Goal: Task Accomplishment & Management: Complete application form

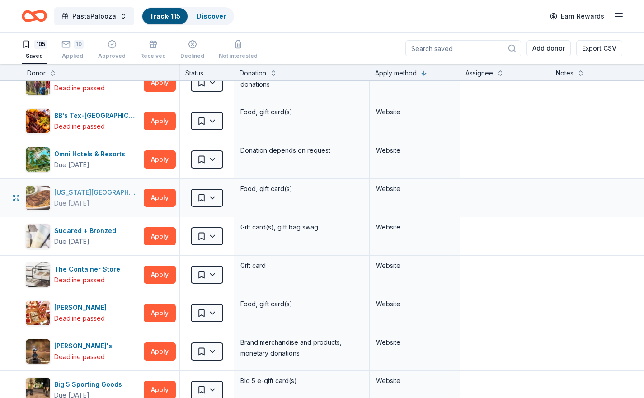
scroll to position [1265, 0]
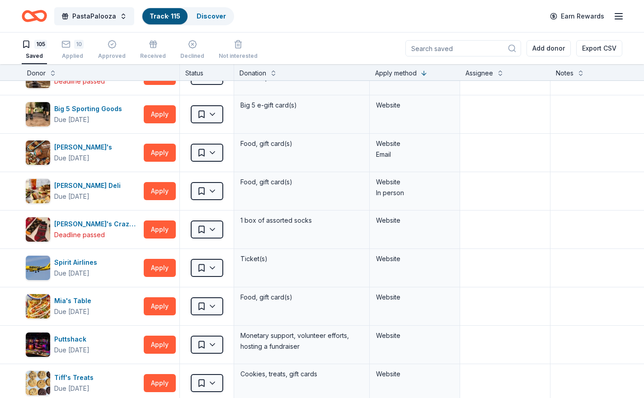
click at [482, 48] on input at bounding box center [464, 48] width 116 height 16
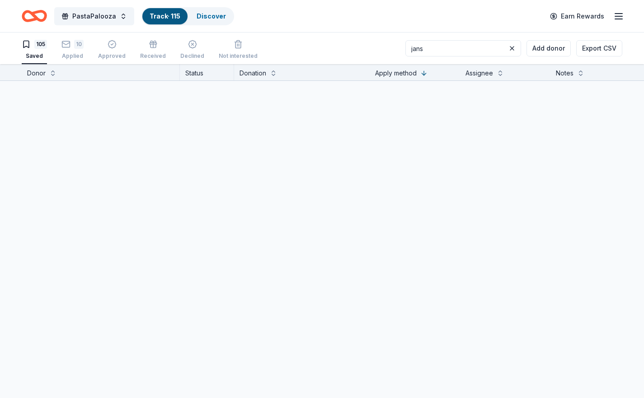
scroll to position [0, 0]
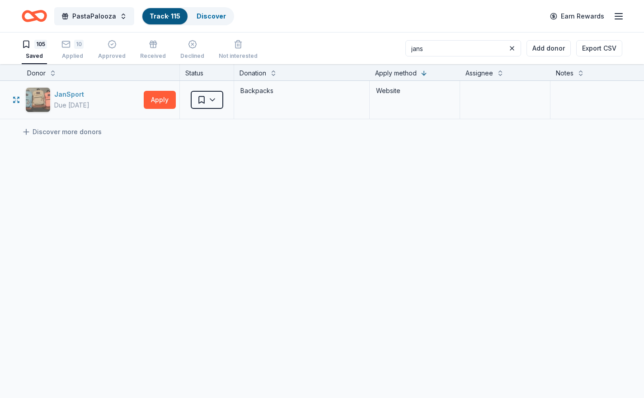
type input "jans"
click at [99, 99] on div "JanSport Due [DATE]" at bounding box center [82, 99] width 115 height 25
click at [32, 16] on icon "Home" at bounding box center [39, 15] width 14 height 9
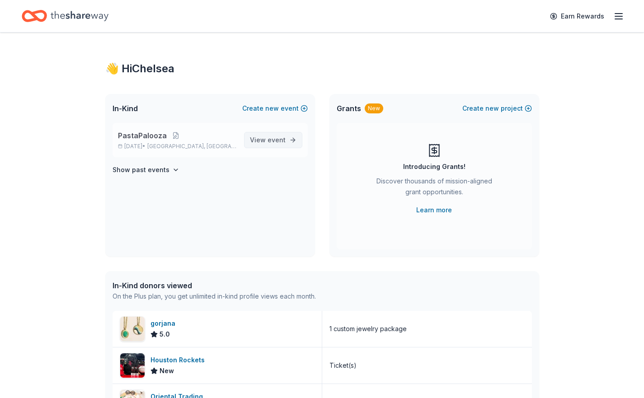
click at [264, 143] on span "View event" at bounding box center [268, 140] width 36 height 11
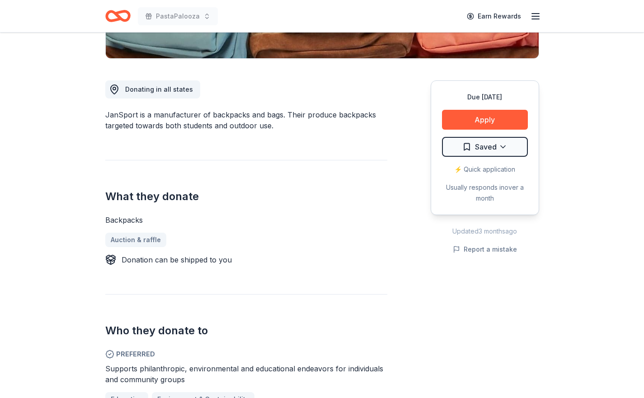
scroll to position [124, 0]
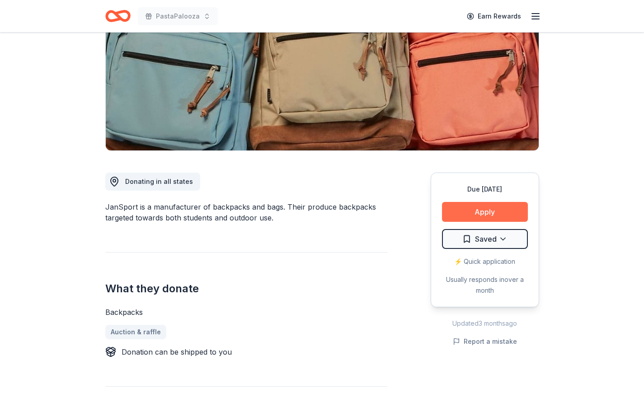
click at [473, 214] on button "Apply" at bounding box center [485, 212] width 86 height 20
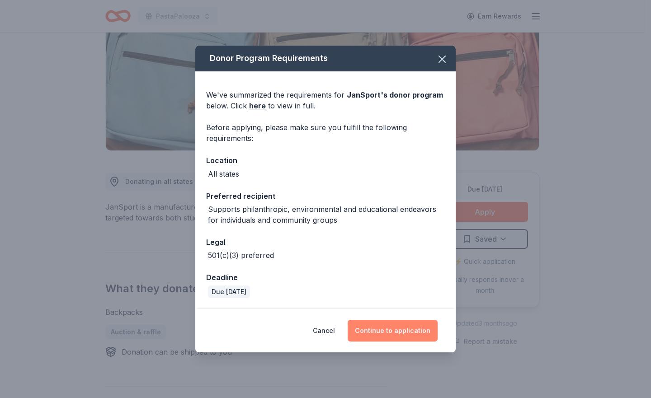
click at [398, 335] on button "Continue to application" at bounding box center [393, 331] width 90 height 22
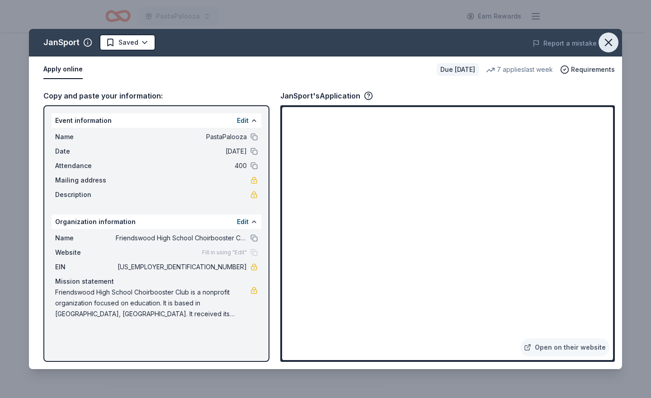
click at [614, 41] on icon "button" at bounding box center [608, 42] width 13 height 13
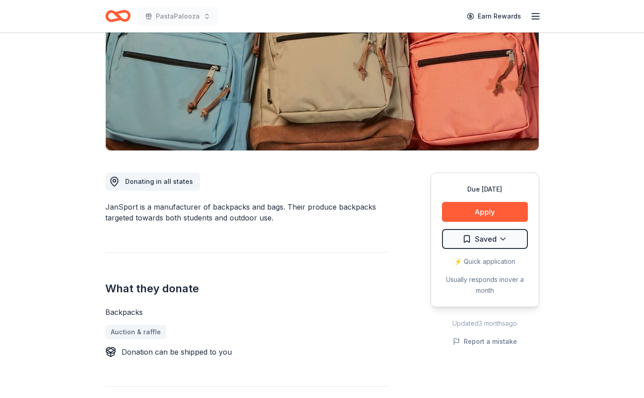
scroll to position [0, 0]
